Goal: Contribute content: Contribute content

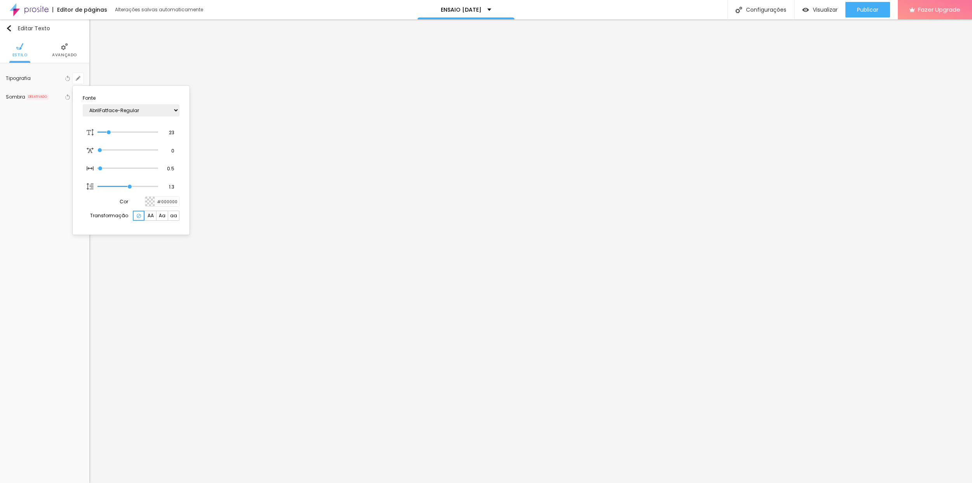
click at [295, 102] on div at bounding box center [486, 241] width 972 height 483
click at [80, 81] on button "button" at bounding box center [78, 78] width 11 height 11
type input "1"
click at [141, 111] on select "Carregando..." at bounding box center [131, 110] width 97 height 12
select select "AmaticSC"
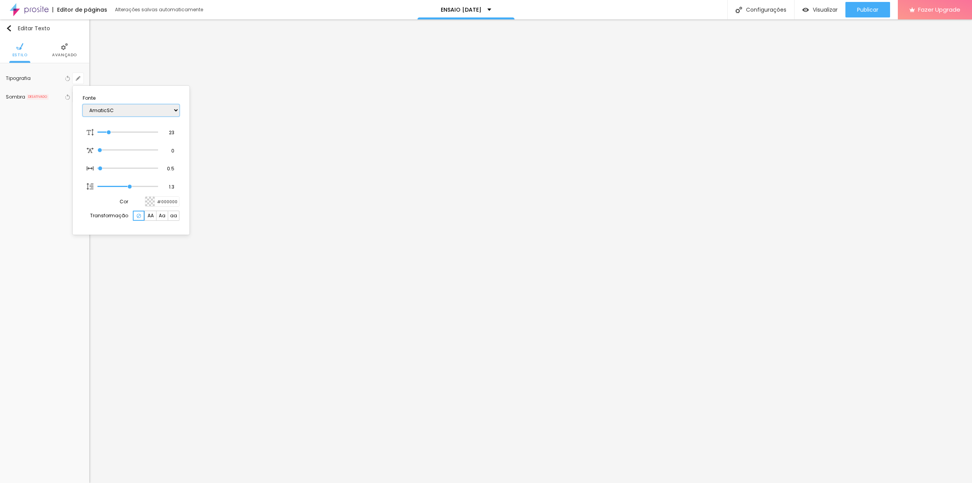
click at [83, 104] on select "AbrilFatface-Regular Actor-Regular Alegreya AlegreyaBlack [PERSON_NAME] [PERSON…" at bounding box center [131, 110] width 97 height 12
type input "1"
type input "26"
type input "1"
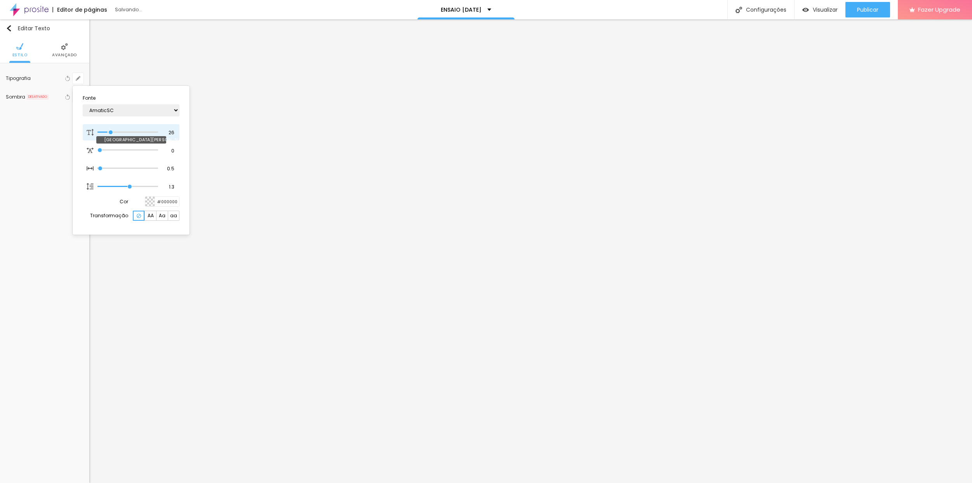
type input "33"
type input "1"
type input "38"
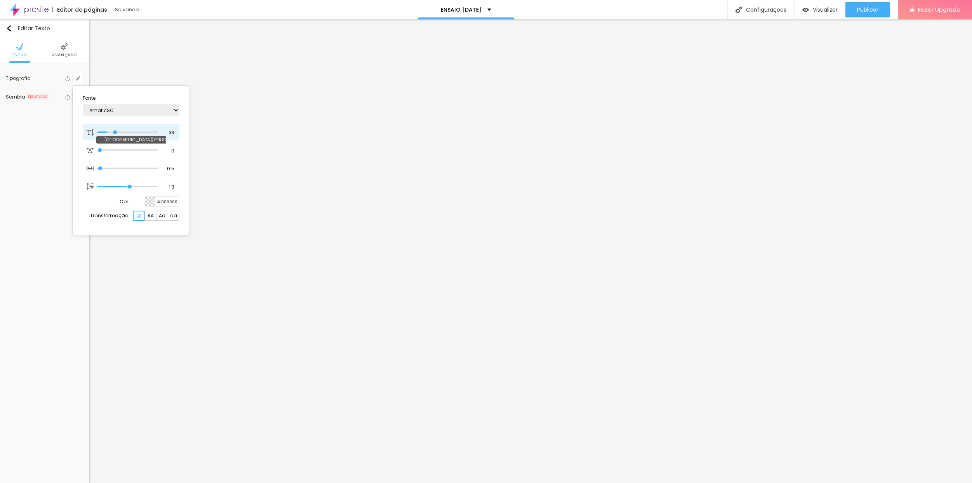
type input "1"
type input "39"
type input "1"
type input "42"
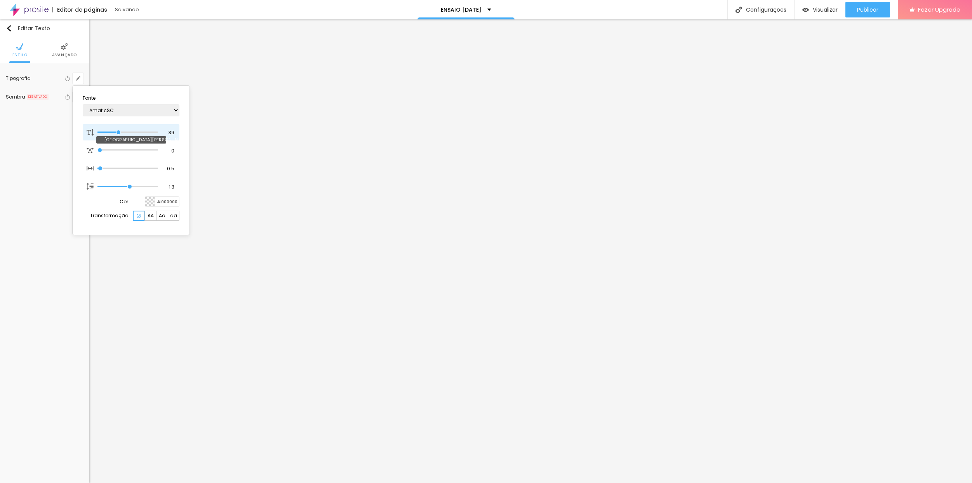
type input "42"
type input "1"
type input "43"
type input "1"
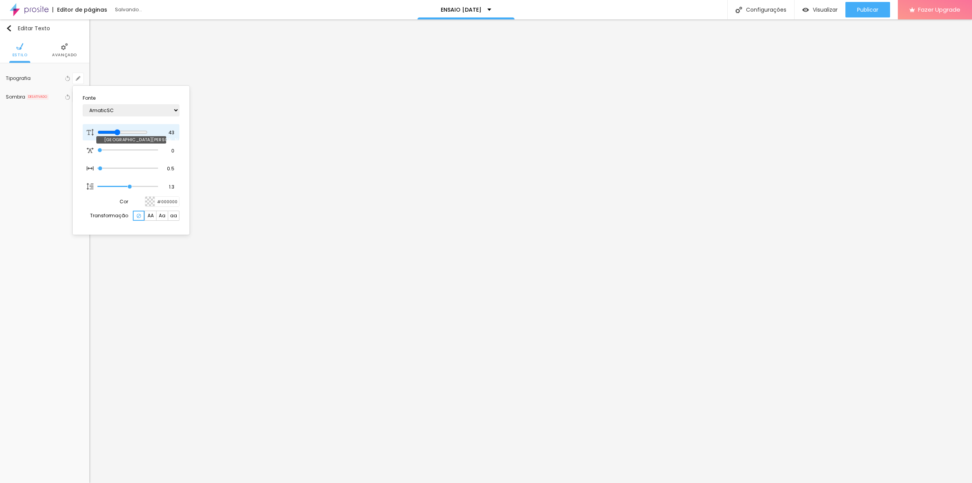
type input "44"
type input "1"
type input "45"
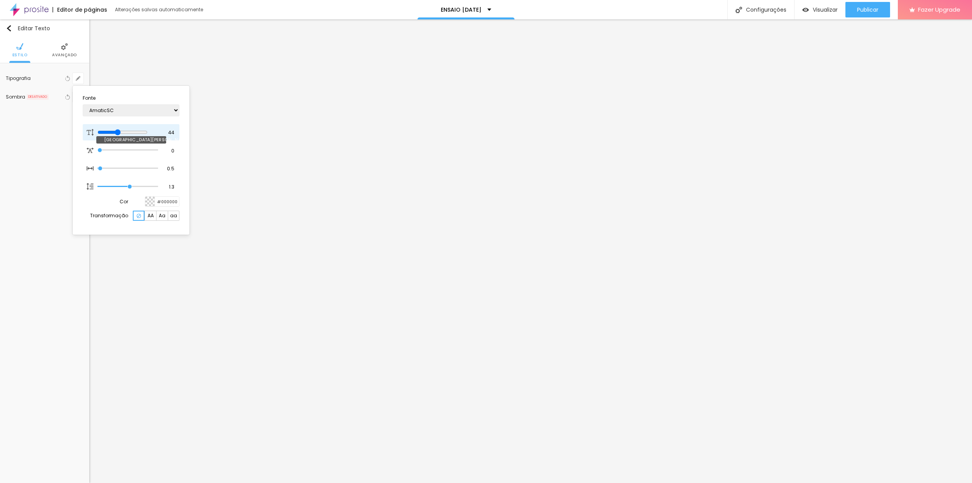
type input "1"
type input "46"
type input "1"
type input "47"
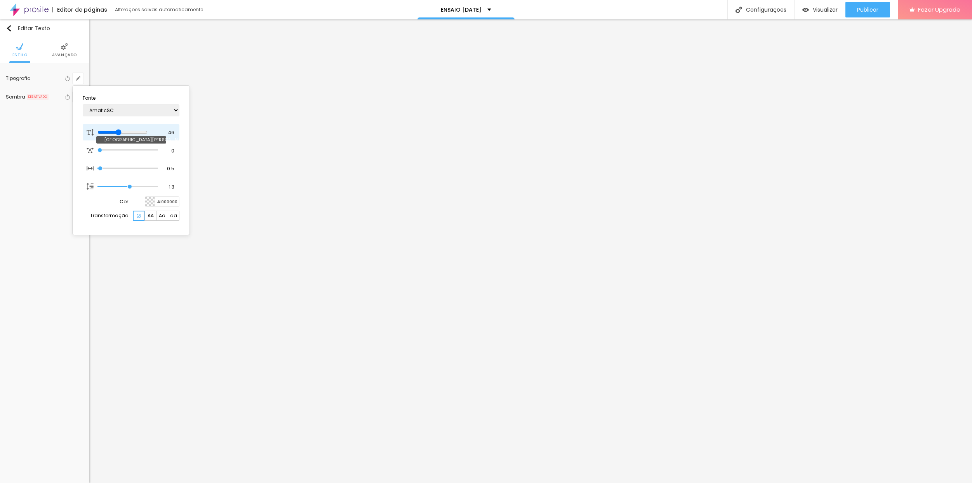
type input "47"
type input "1"
type input "48"
type input "1"
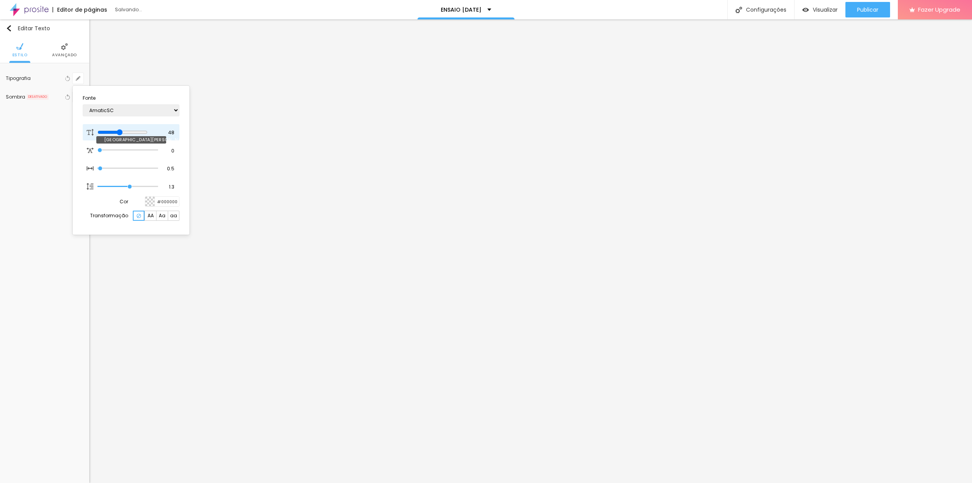
type input "47"
type input "1"
type input "46"
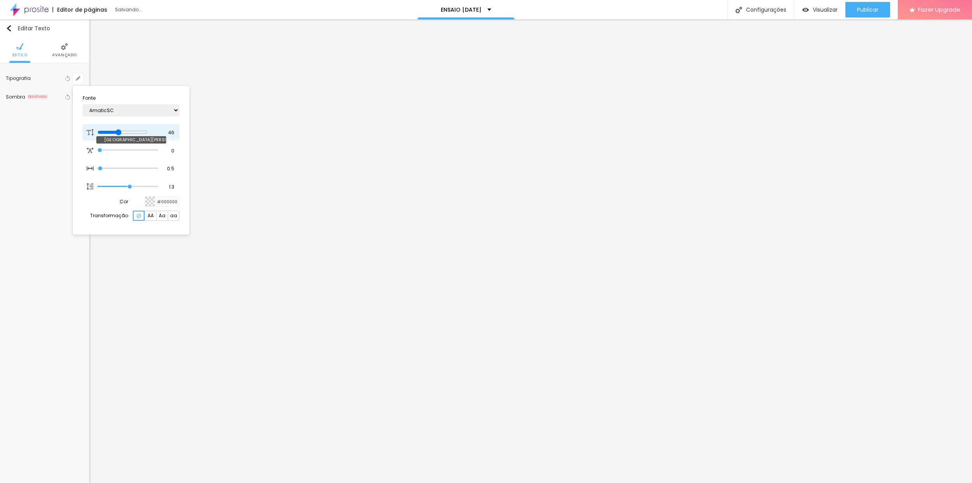
type input "1"
type input "44"
type input "1"
type input "45"
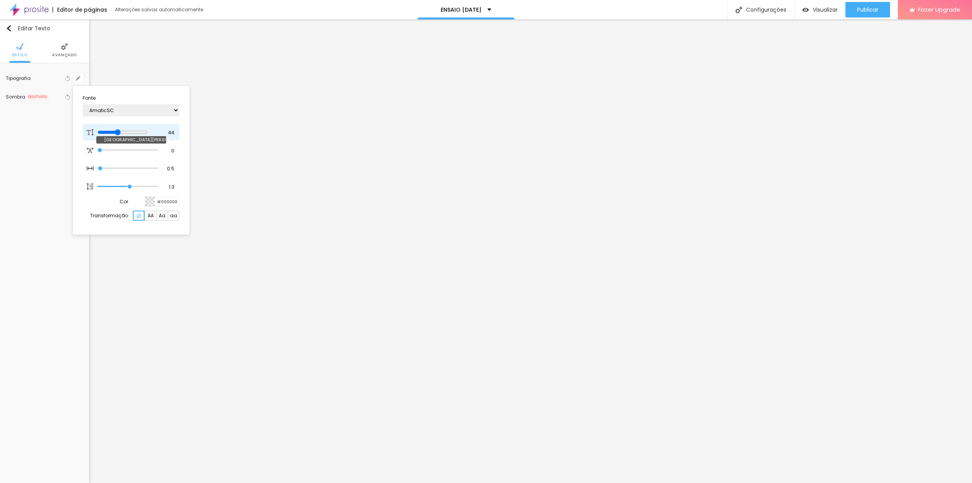
type input "45"
type input "1"
type input "55"
type input "1"
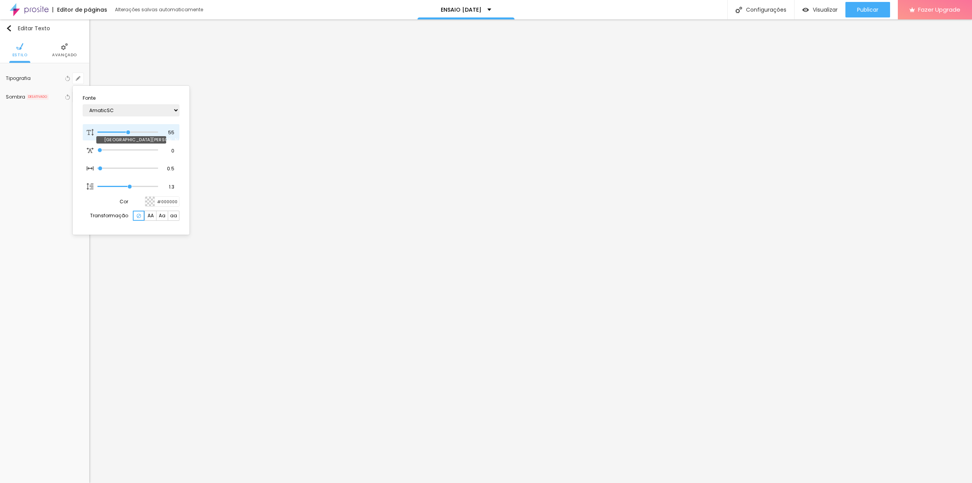
drag, startPoint x: 111, startPoint y: 131, endPoint x: 128, endPoint y: 131, distance: 17.1
type input "56"
click at [129, 132] on input "range" at bounding box center [127, 132] width 61 height 4
type input "56"
type input "1"
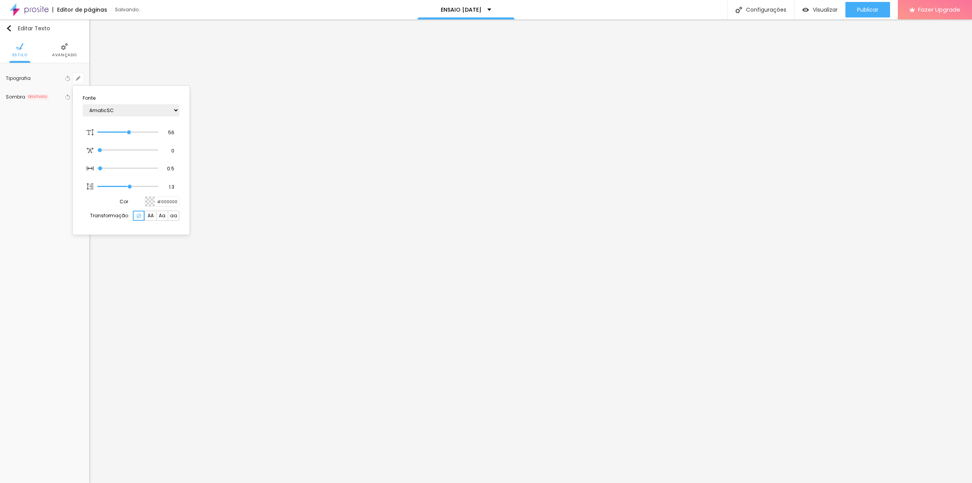
click at [577, 431] on div at bounding box center [486, 241] width 972 height 483
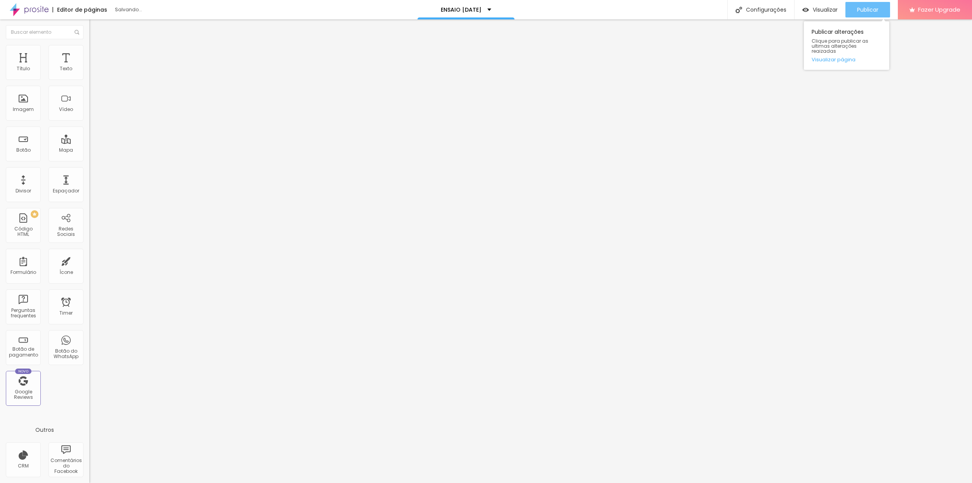
drag, startPoint x: 864, startPoint y: 9, endPoint x: 854, endPoint y: 11, distance: 9.6
click at [864, 9] on span "Publicar" at bounding box center [867, 10] width 21 height 6
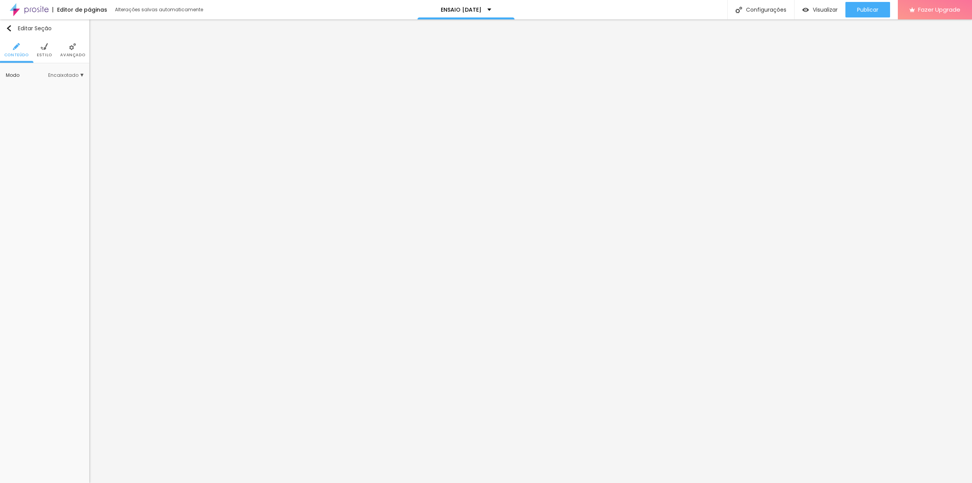
click at [71, 56] on span "Avançado" at bounding box center [72, 55] width 25 height 4
click at [75, 51] on li "Avançado" at bounding box center [72, 50] width 25 height 26
click at [71, 53] on span "Avançado" at bounding box center [72, 55] width 25 height 4
drag, startPoint x: 74, startPoint y: 57, endPoint x: 87, endPoint y: 93, distance: 38.1
click at [74, 57] on span "Avançado" at bounding box center [72, 55] width 25 height 4
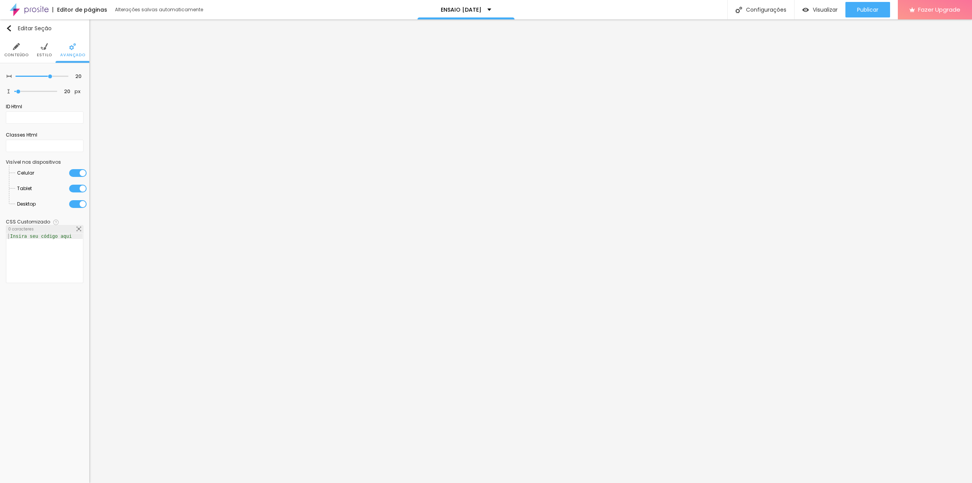
click at [46, 50] on img at bounding box center [44, 46] width 7 height 7
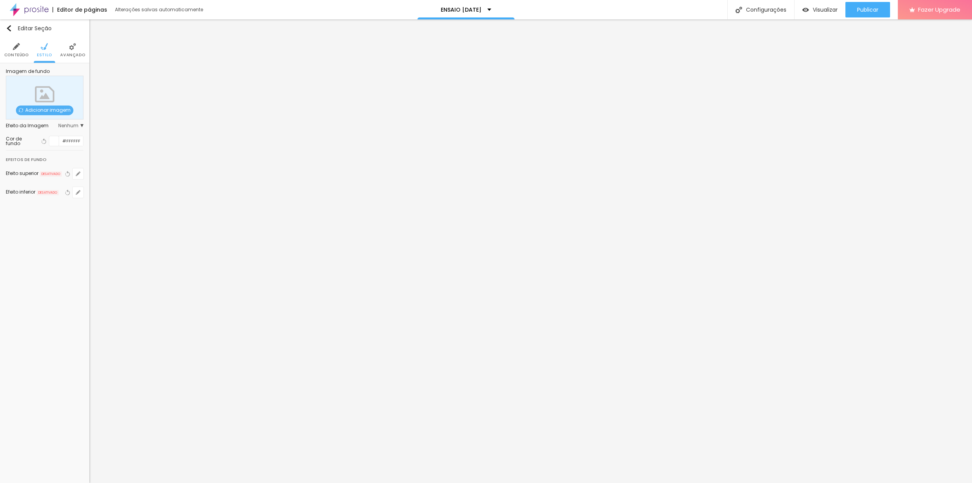
click at [52, 142] on div at bounding box center [54, 141] width 10 height 10
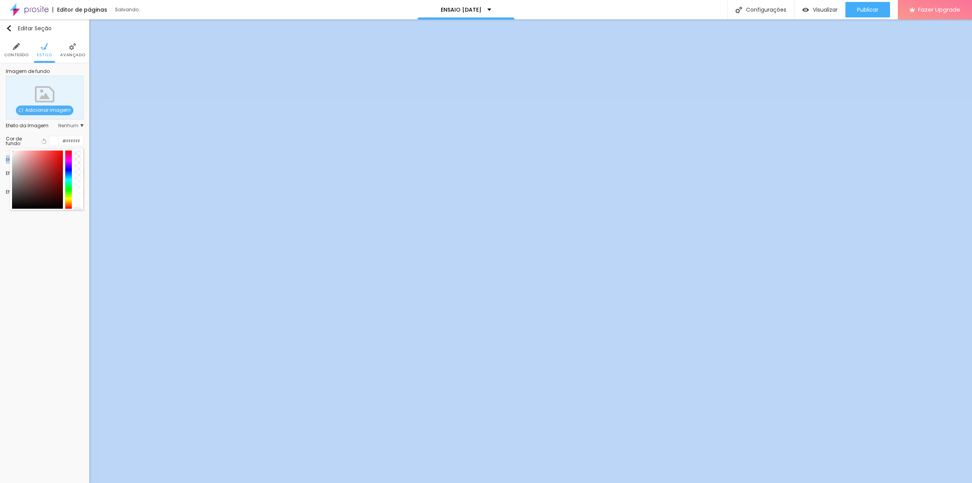
drag, startPoint x: 76, startPoint y: 209, endPoint x: 82, endPoint y: 250, distance: 41.9
click at [76, 237] on div "Editar Seção Conteúdo Estilo Avançado Imagem de fundo Adicionar imagem Efeito d…" at bounding box center [44, 251] width 89 height 464
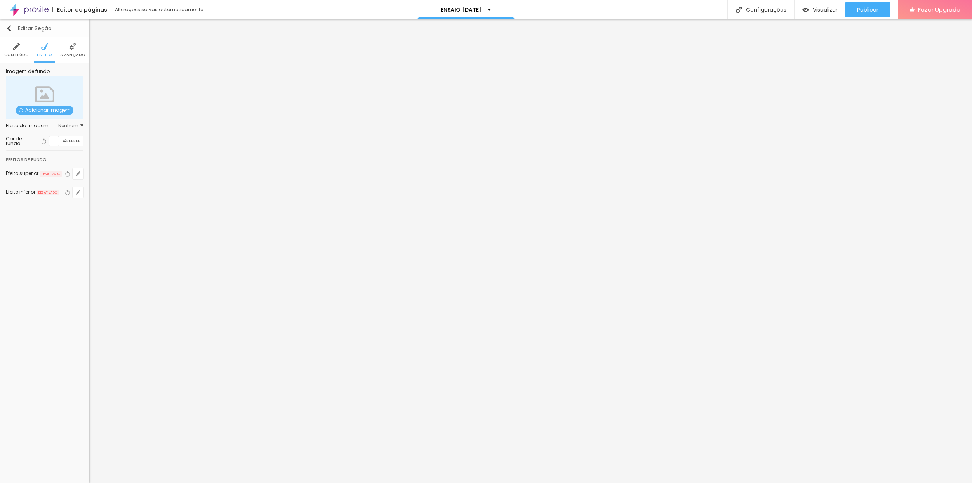
click at [7, 27] on img "button" at bounding box center [9, 28] width 6 height 6
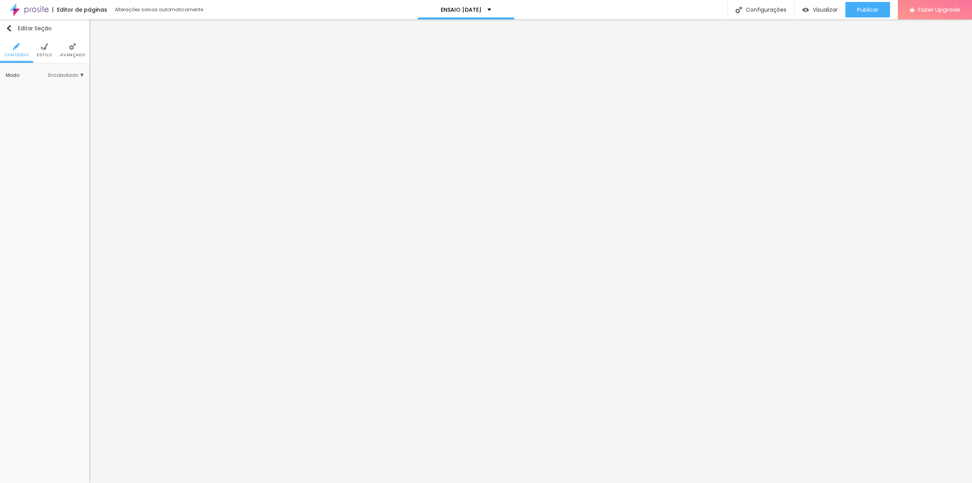
click at [63, 57] on span "Avançado" at bounding box center [72, 55] width 25 height 4
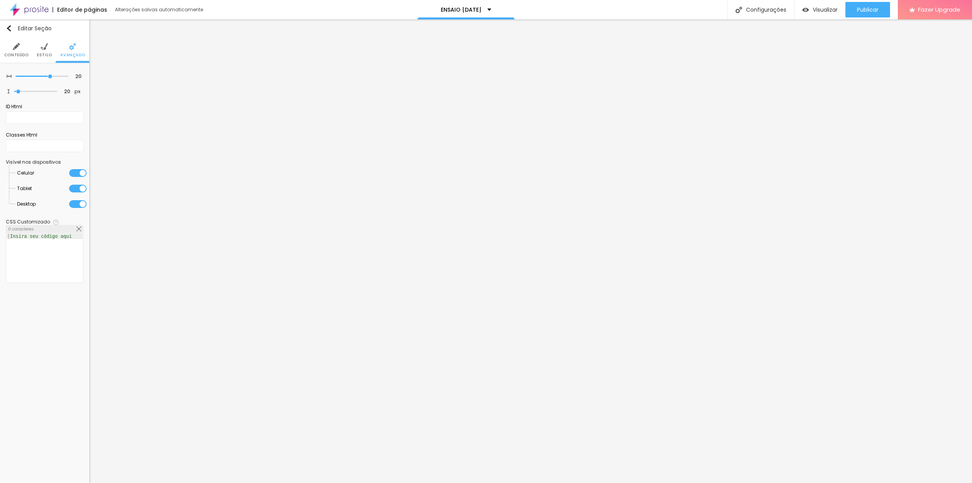
click at [45, 55] on span "Estilo" at bounding box center [44, 55] width 15 height 4
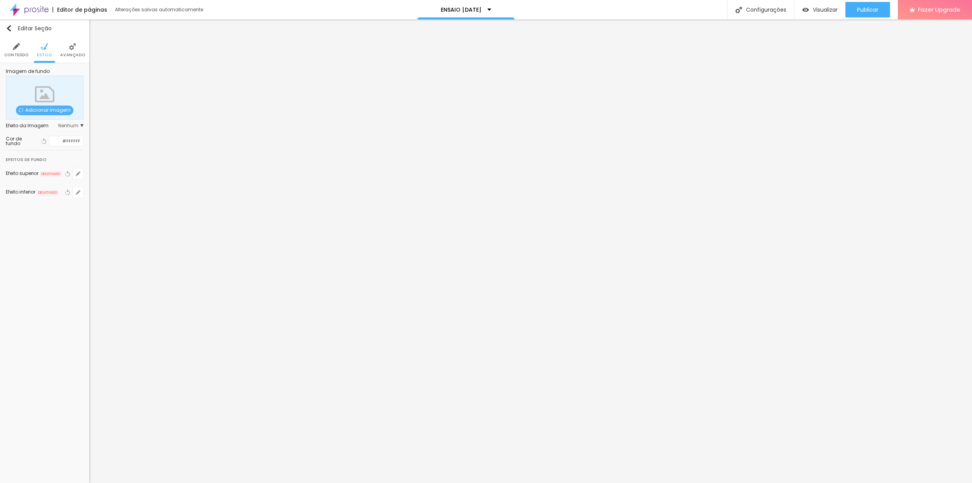
click at [50, 143] on div at bounding box center [54, 141] width 10 height 10
click at [79, 208] on div at bounding box center [77, 180] width 7 height 58
